Goal: Task Accomplishment & Management: Manage account settings

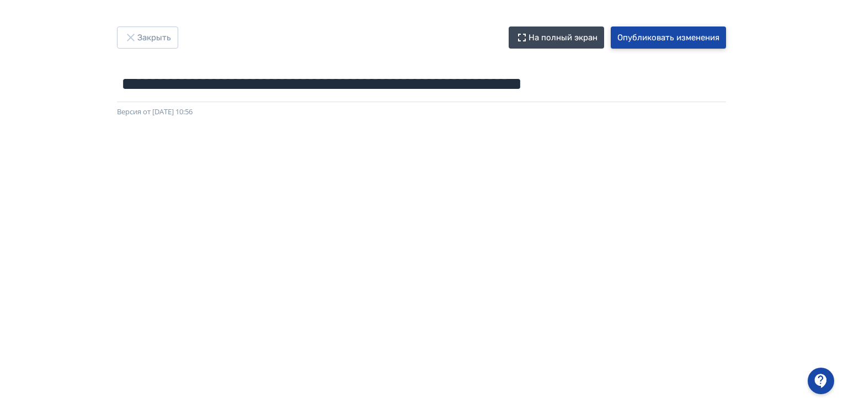
click at [647, 36] on button "Опубликовать изменения" at bounding box center [668, 37] width 115 height 22
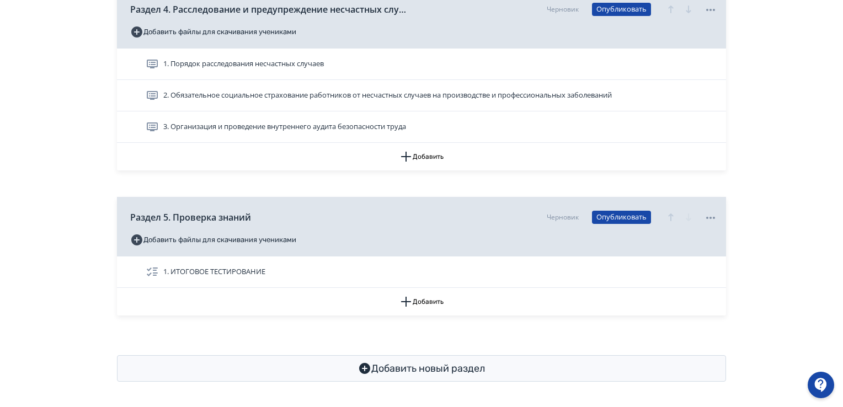
scroll to position [1040, 0]
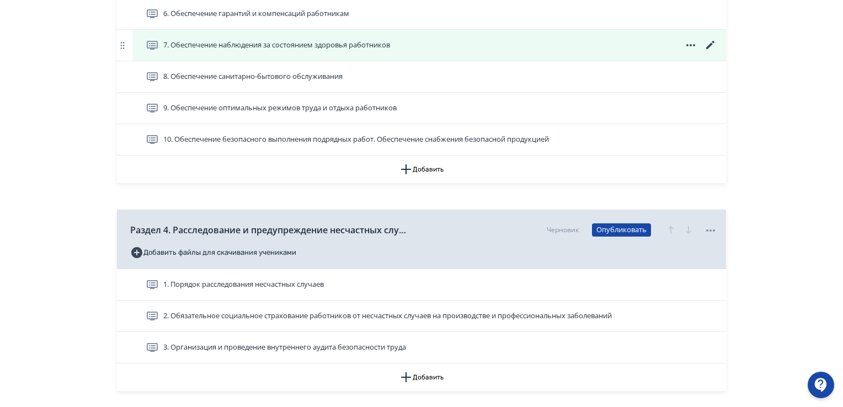
click at [709, 46] on icon at bounding box center [710, 45] width 13 height 13
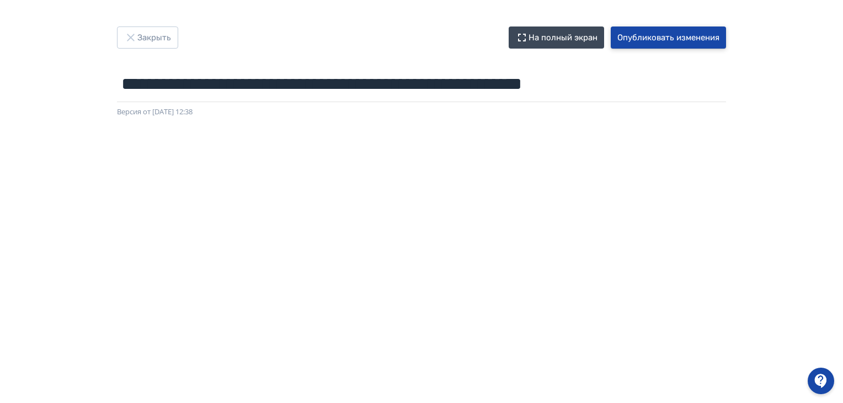
click at [651, 39] on button "Опубликовать изменения" at bounding box center [668, 37] width 115 height 22
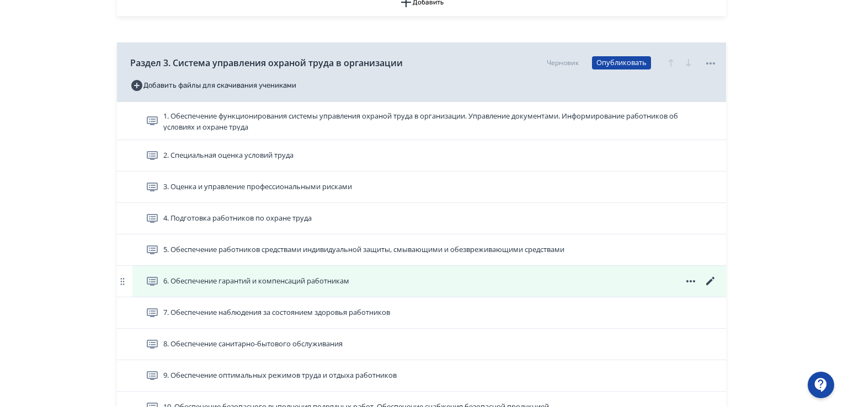
scroll to position [827, 0]
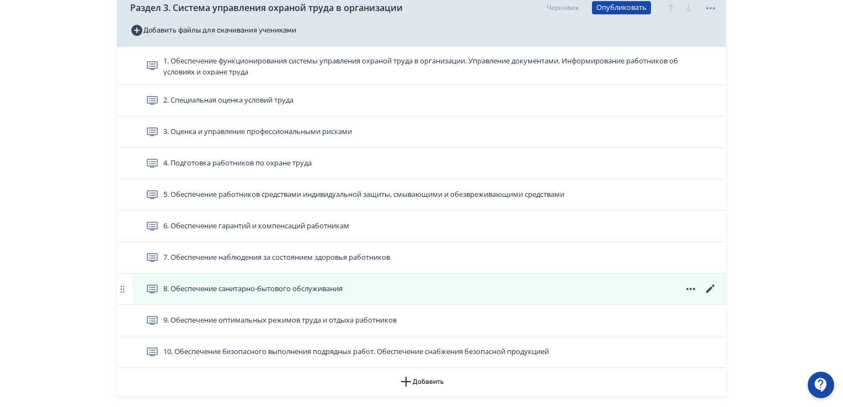
click at [710, 287] on icon at bounding box center [710, 289] width 8 height 8
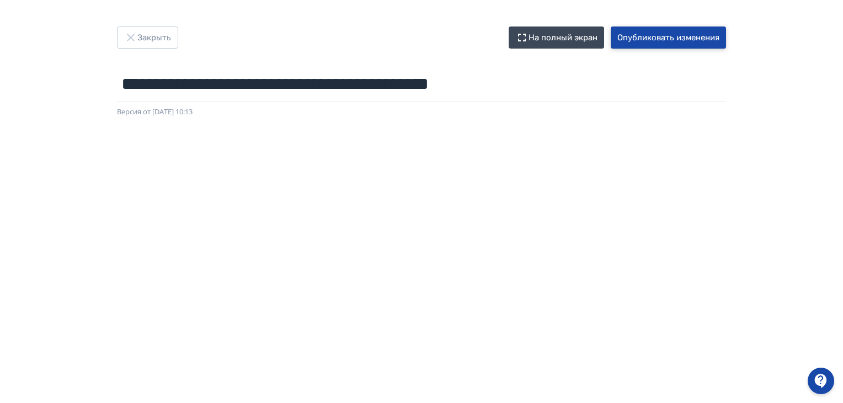
click at [664, 34] on button "Опубликовать изменения" at bounding box center [668, 37] width 115 height 22
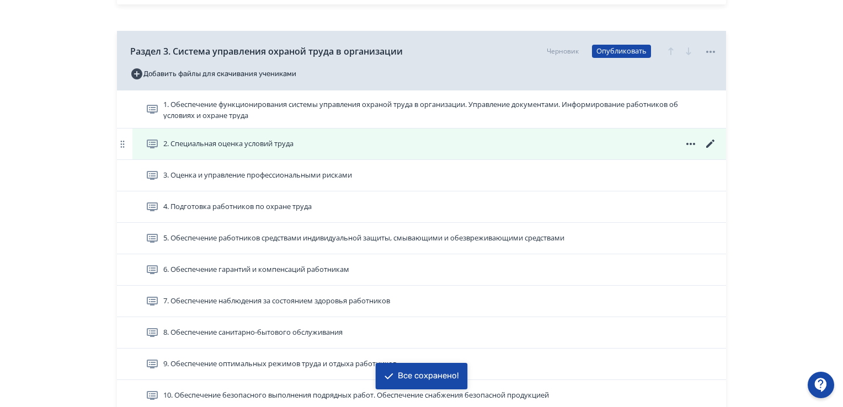
scroll to position [883, 0]
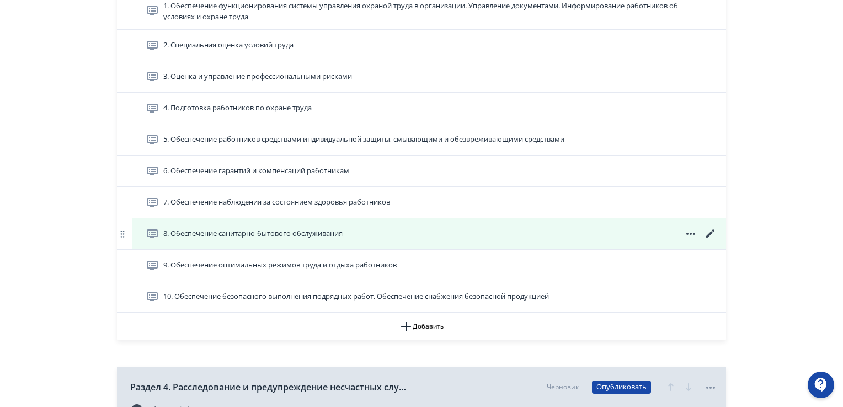
click at [710, 234] on icon at bounding box center [710, 233] width 13 height 13
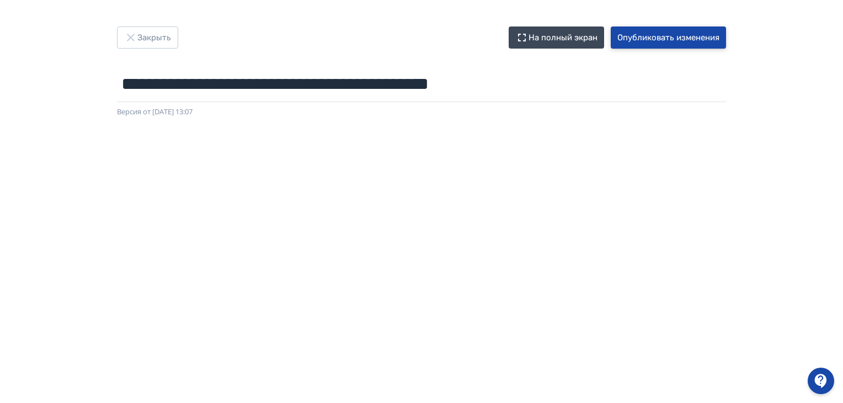
click at [675, 33] on button "Опубликовать изменения" at bounding box center [668, 37] width 115 height 22
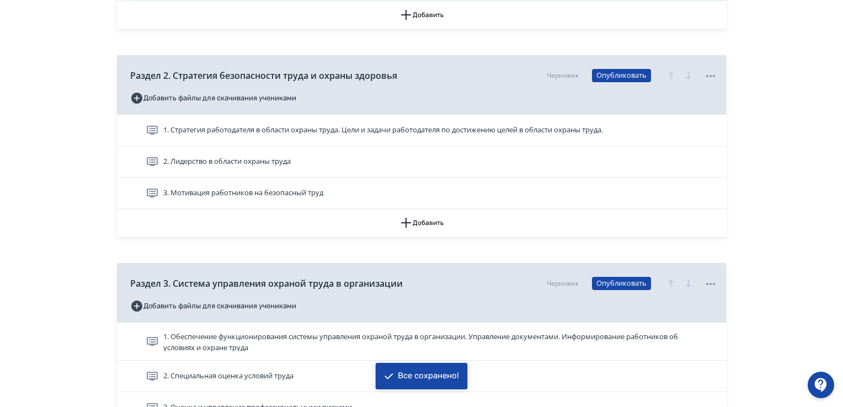
scroll to position [827, 0]
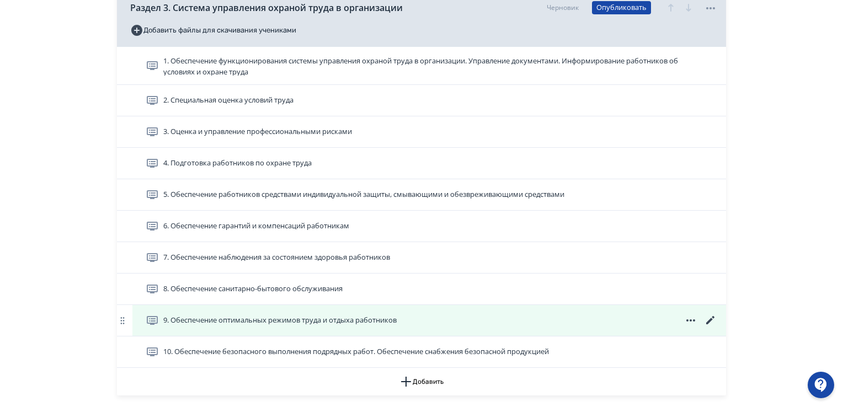
click at [707, 322] on icon at bounding box center [710, 320] width 8 height 8
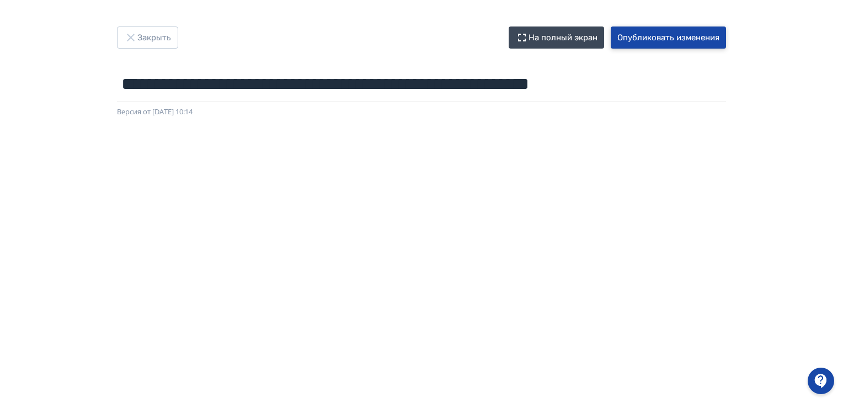
click at [669, 40] on button "Опубликовать изменения" at bounding box center [668, 37] width 115 height 22
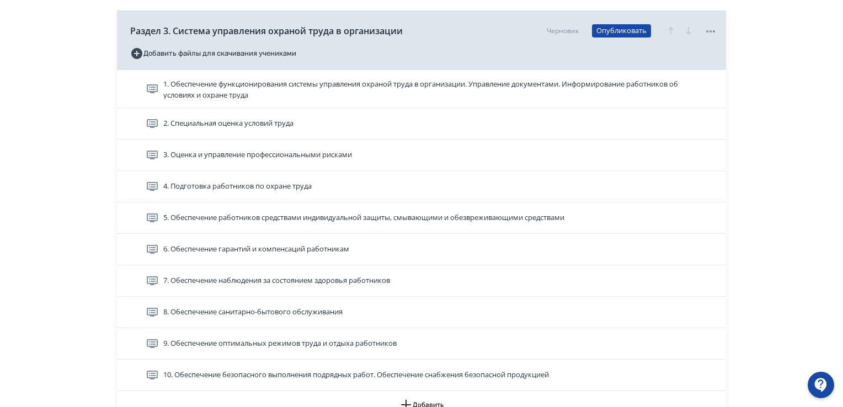
scroll to position [883, 0]
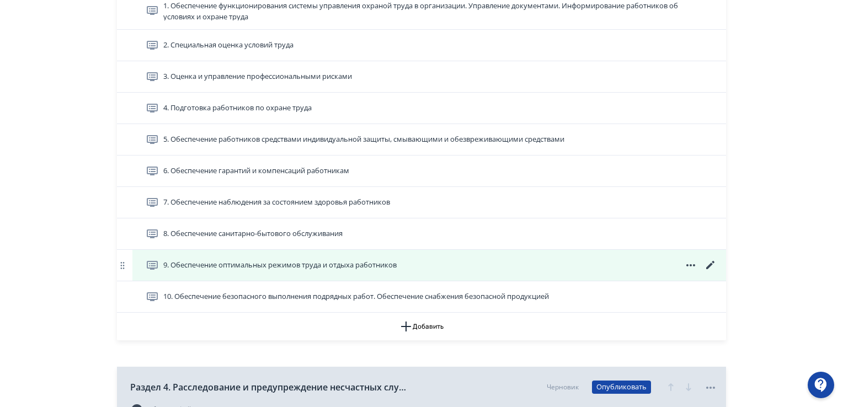
click at [712, 263] on icon at bounding box center [710, 265] width 8 height 8
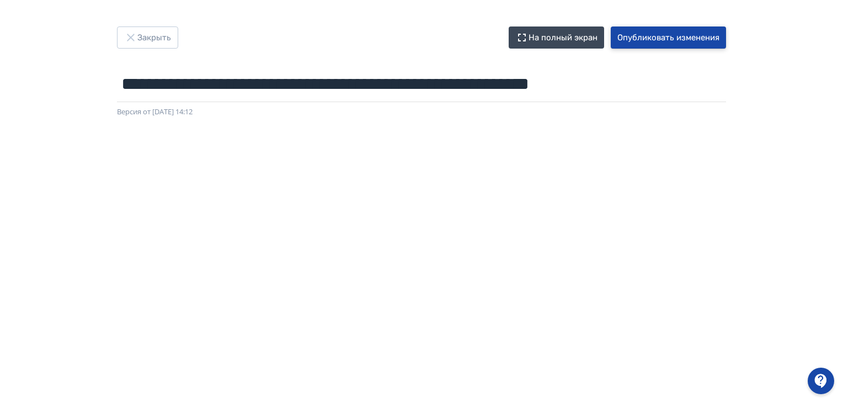
click at [680, 38] on button "Опубликовать изменения" at bounding box center [668, 37] width 115 height 22
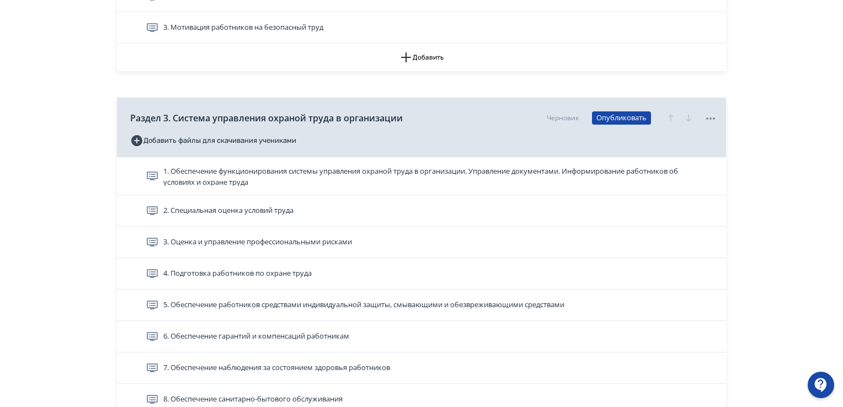
scroll to position [883, 0]
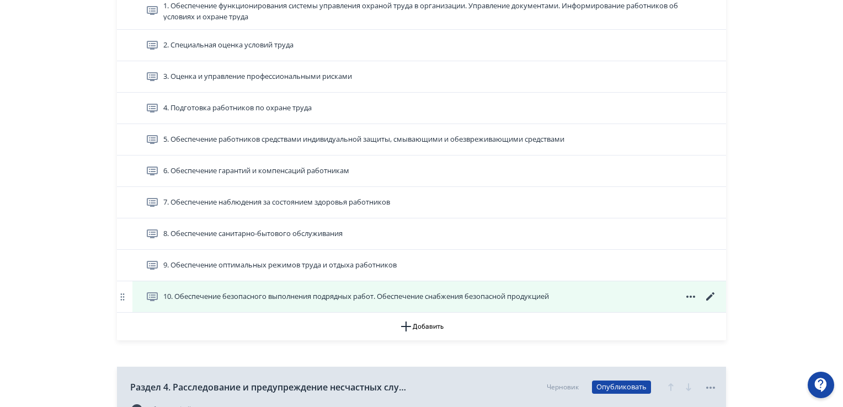
click at [707, 296] on icon at bounding box center [710, 296] width 13 height 13
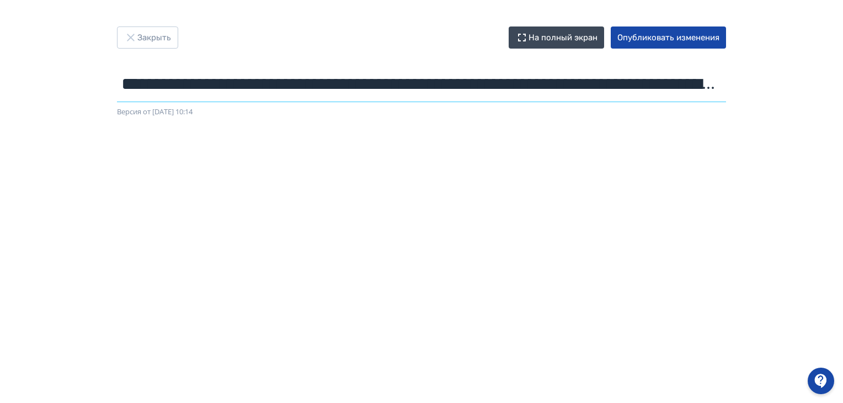
click at [245, 91] on input "**********" at bounding box center [421, 84] width 609 height 36
click at [379, 83] on input "**********" at bounding box center [421, 84] width 609 height 36
click at [597, 89] on input "**********" at bounding box center [421, 84] width 609 height 36
click at [638, 79] on input "**********" at bounding box center [421, 84] width 609 height 36
type input "**********"
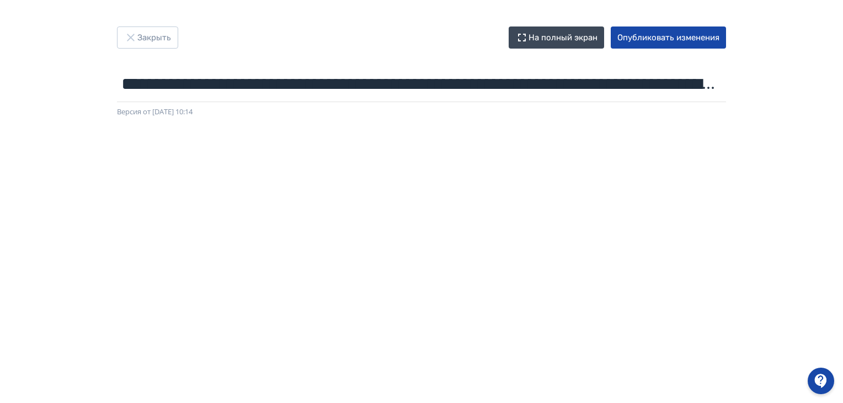
scroll to position [0, 2]
click at [657, 39] on button "Опубликовать изменения" at bounding box center [668, 37] width 115 height 22
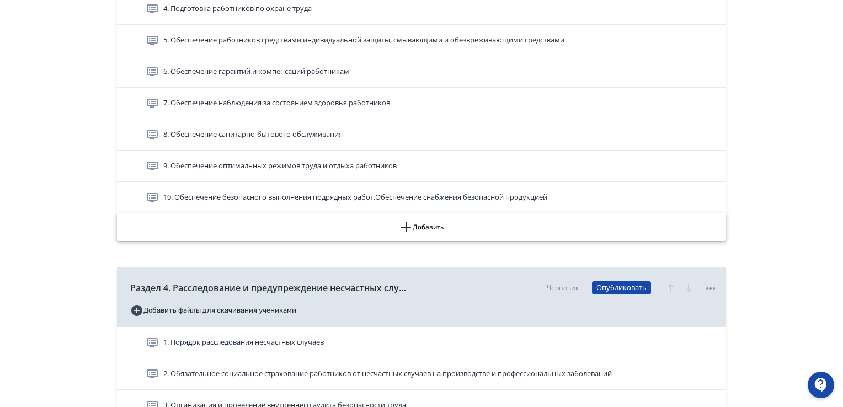
scroll to position [1048, 0]
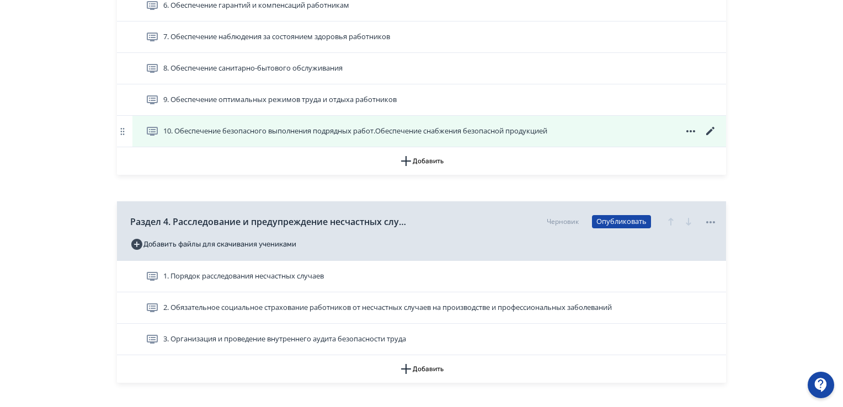
click at [708, 128] on icon at bounding box center [710, 131] width 13 height 13
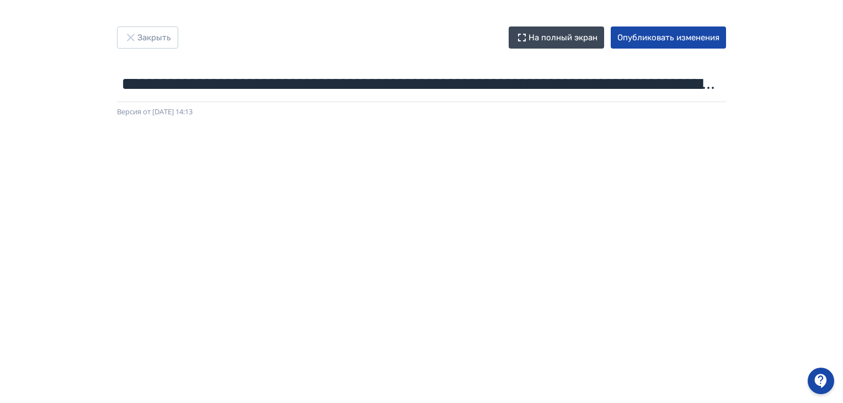
scroll to position [233, 0]
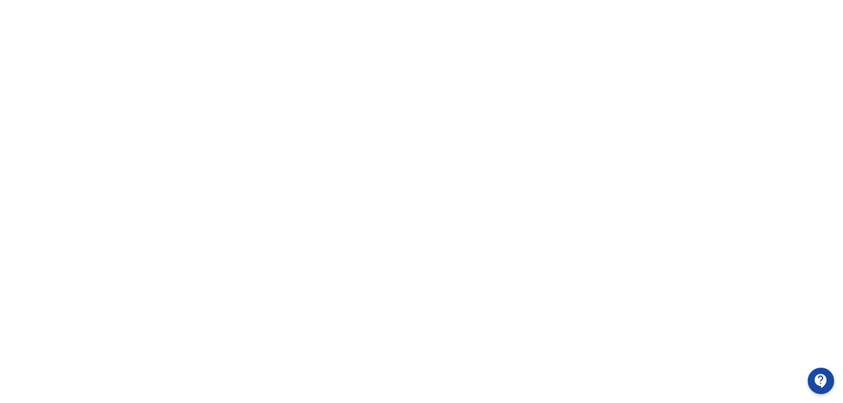
drag, startPoint x: 16, startPoint y: 125, endPoint x: 0, endPoint y: 103, distance: 27.3
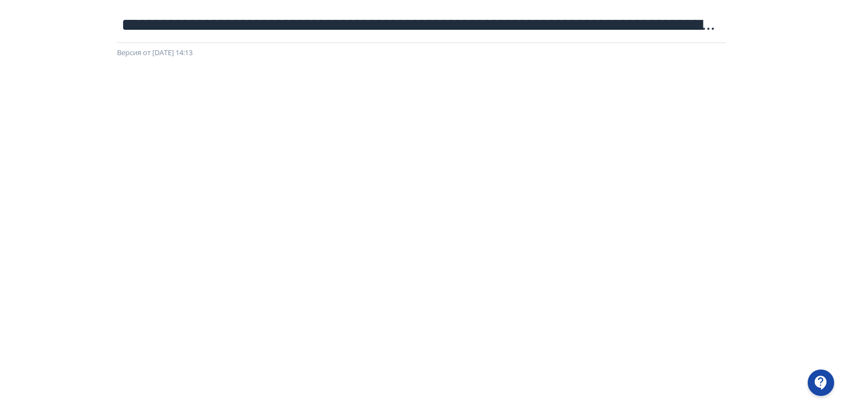
scroll to position [0, 0]
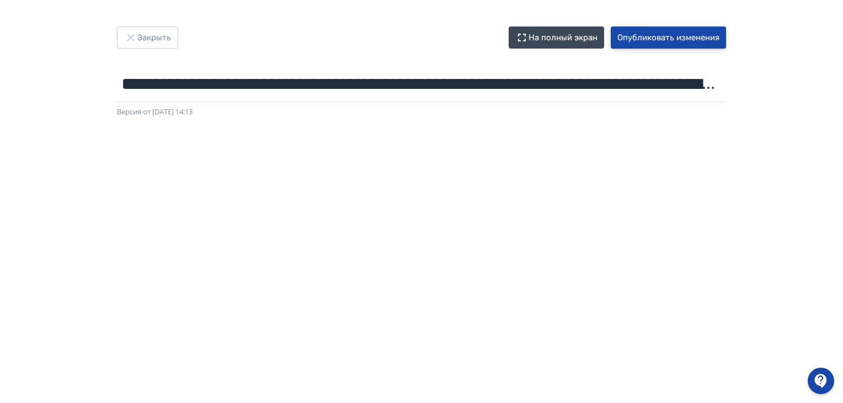
click at [646, 36] on button "Опубликовать изменения" at bounding box center [668, 37] width 115 height 22
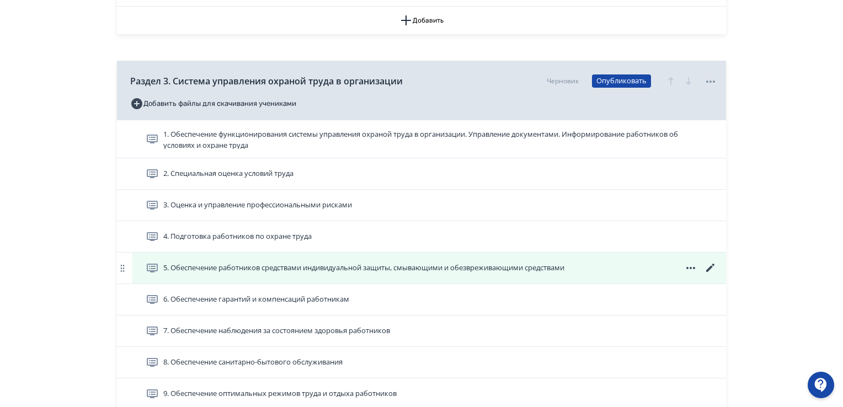
scroll to position [1103, 0]
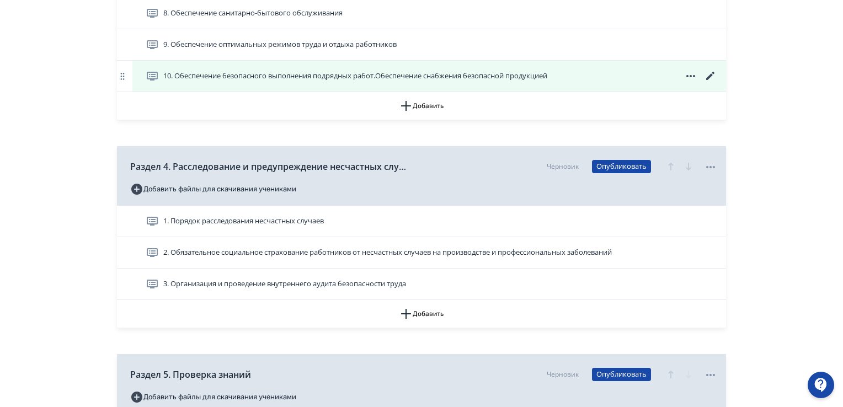
click at [536, 74] on span "10. Обеспечение безопасного выполнения подрядных работ.Обеспечение снабжения бе…" at bounding box center [355, 76] width 384 height 11
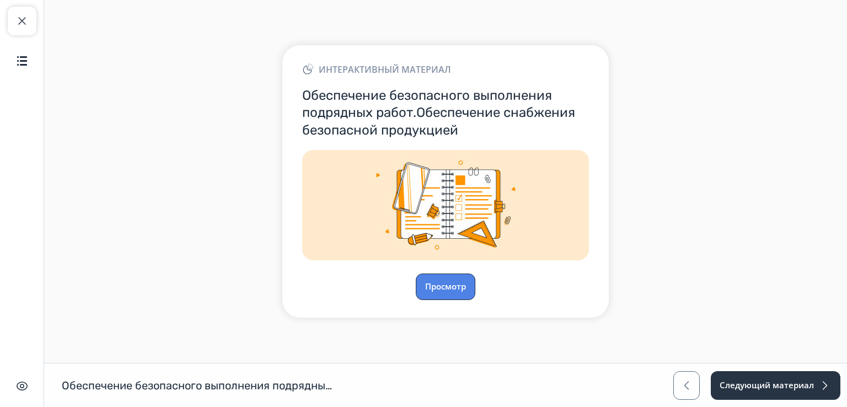
click at [455, 279] on button "Просмотр" at bounding box center [446, 287] width 60 height 26
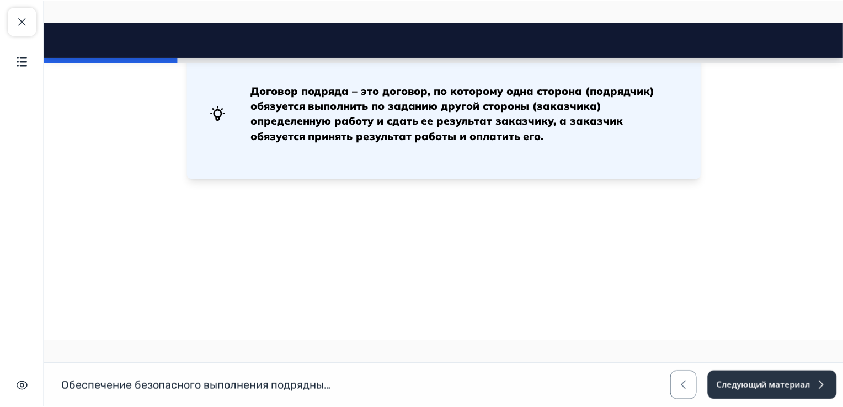
scroll to position [331, 0]
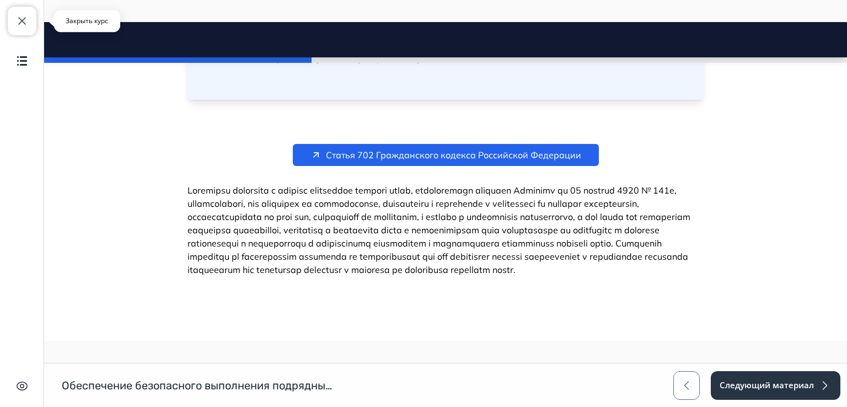
click at [24, 19] on span "button" at bounding box center [21, 20] width 13 height 13
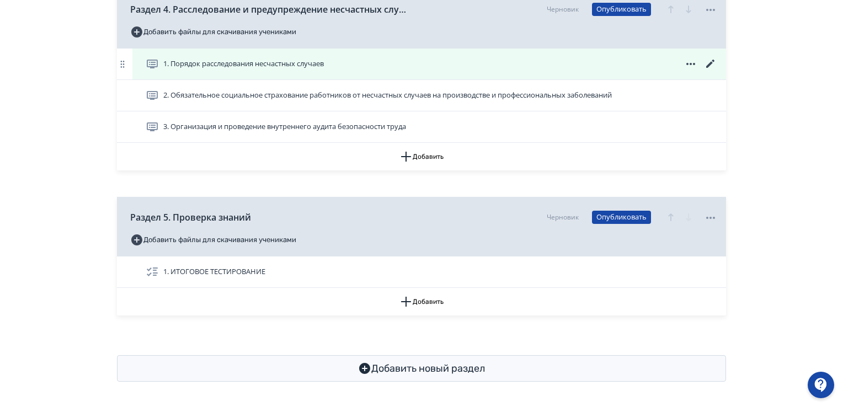
scroll to position [1095, 0]
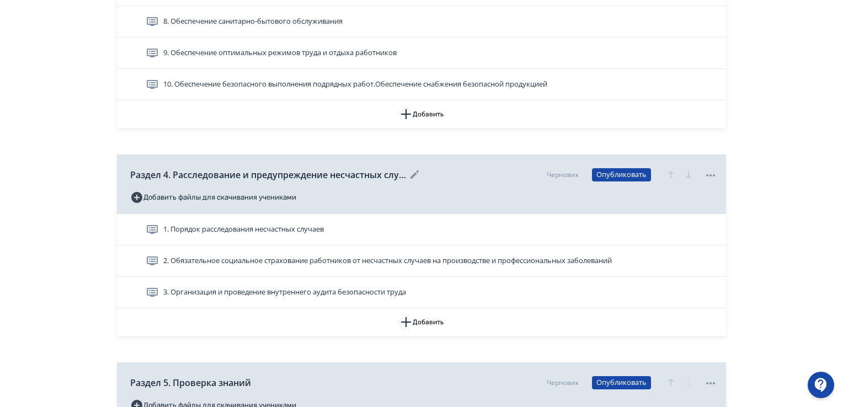
click at [415, 177] on icon at bounding box center [414, 174] width 13 height 13
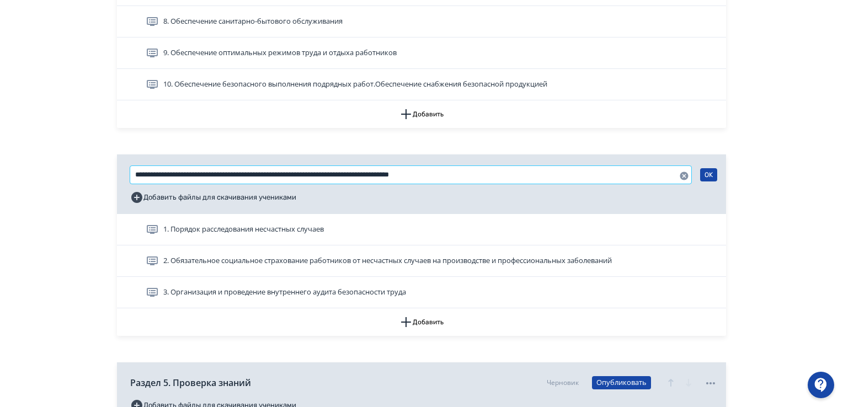
drag, startPoint x: 503, startPoint y: 174, endPoint x: 168, endPoint y: 172, distance: 334.8
click at [168, 172] on input "**********" at bounding box center [410, 175] width 561 height 18
